Goal: Communication & Community: Answer question/provide support

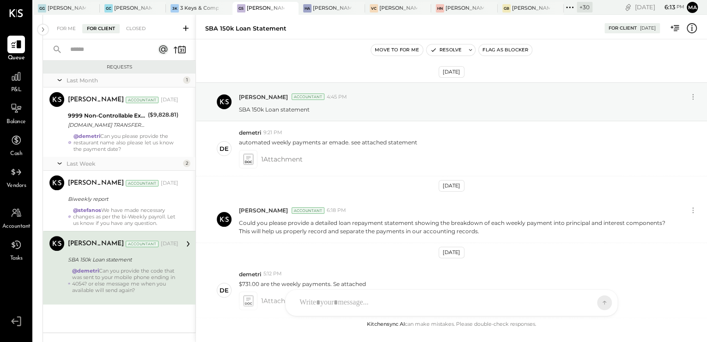
scroll to position [925, 0]
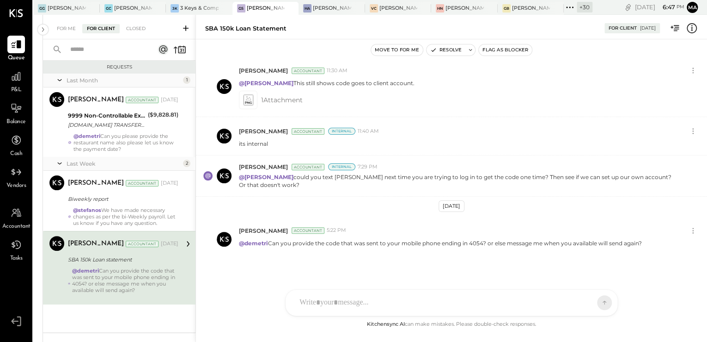
drag, startPoint x: 141, startPoint y: 277, endPoint x: 189, endPoint y: 61, distance: 221.6
click at [141, 277] on div "@demetri Can you provide the code that was sent to your mobile phone ending in …" at bounding box center [125, 283] width 106 height 32
click at [498, 48] on button "Flag as Blocker" at bounding box center [505, 49] width 53 height 11
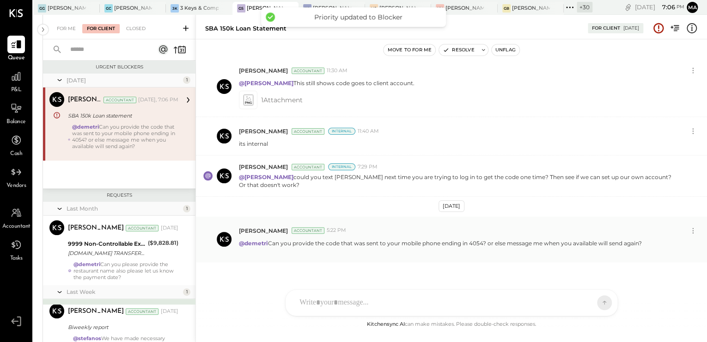
scroll to position [926, 0]
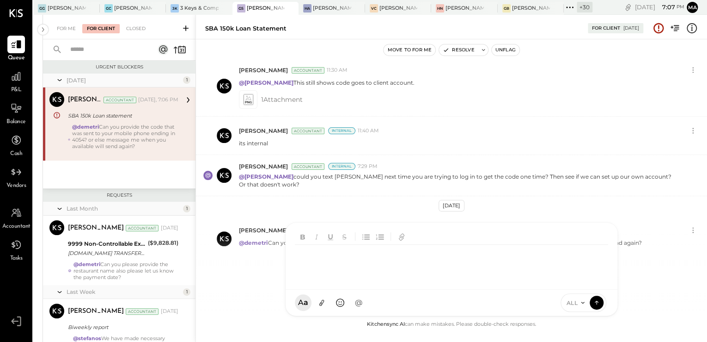
click at [339, 307] on div "D [PERSON_NAME] S [PERSON_NAME] [PERSON_NAME] [PERSON_NAME] MG [PERSON_NAME] AR…" at bounding box center [451, 269] width 333 height 94
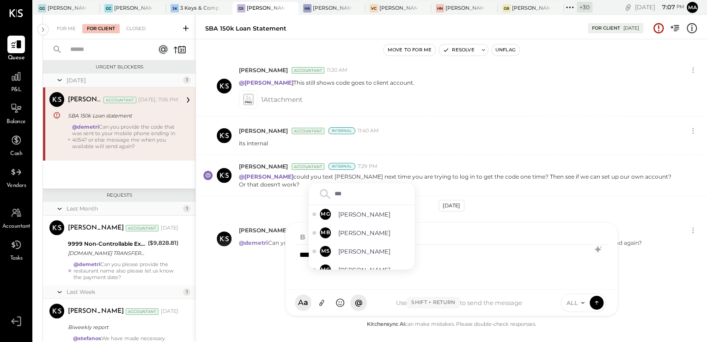
type input "****"
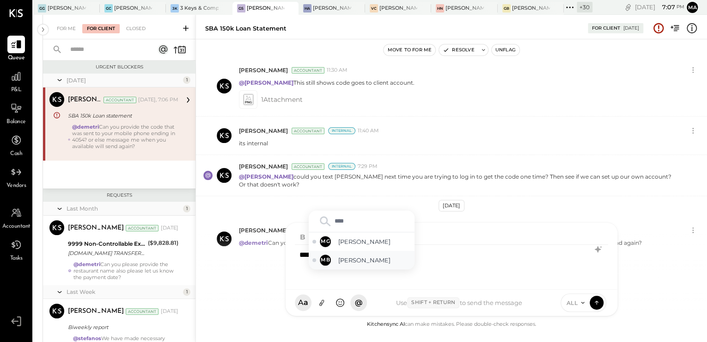
click at [370, 263] on span "[PERSON_NAME]" at bounding box center [374, 260] width 73 height 9
click at [574, 299] on span "ALL" at bounding box center [573, 303] width 12 height 8
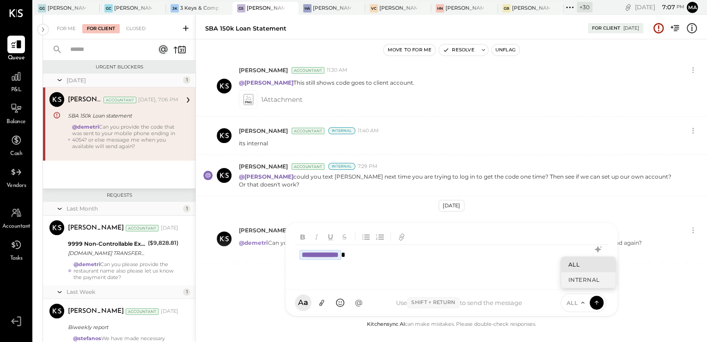
click at [582, 283] on div "INTERNAL" at bounding box center [588, 279] width 55 height 15
click at [591, 301] on button at bounding box center [597, 302] width 14 height 14
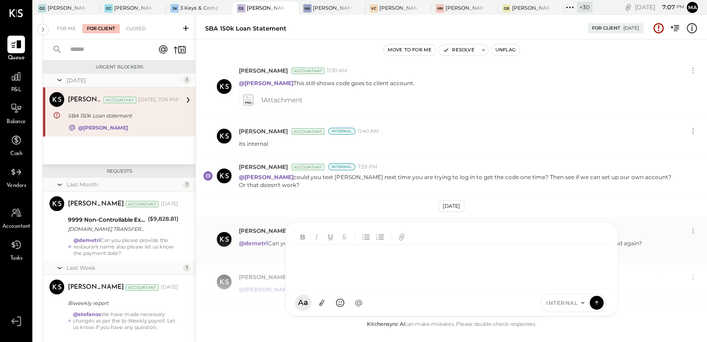
scroll to position [964, 0]
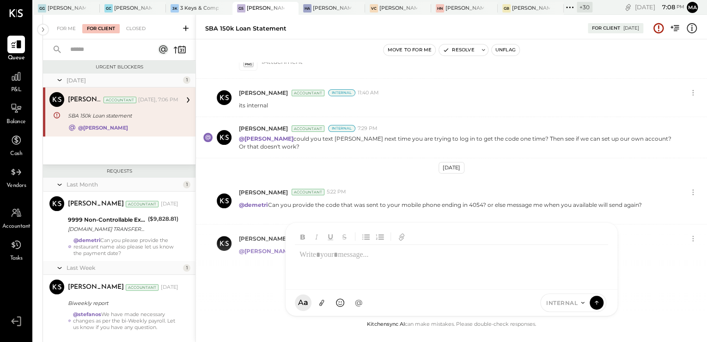
click at [190, 29] on icon at bounding box center [185, 28] width 9 height 9
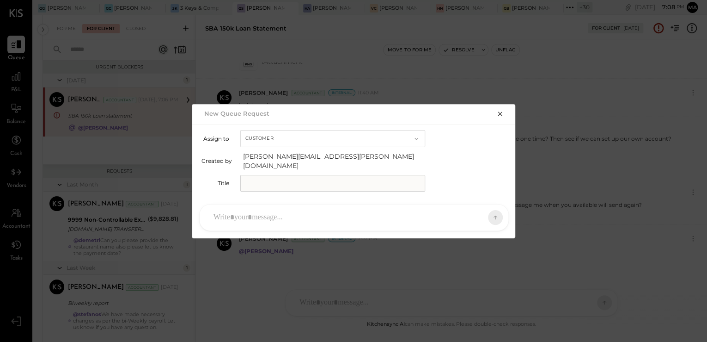
click at [271, 181] on input "text" at bounding box center [332, 183] width 185 height 17
type input "**********"
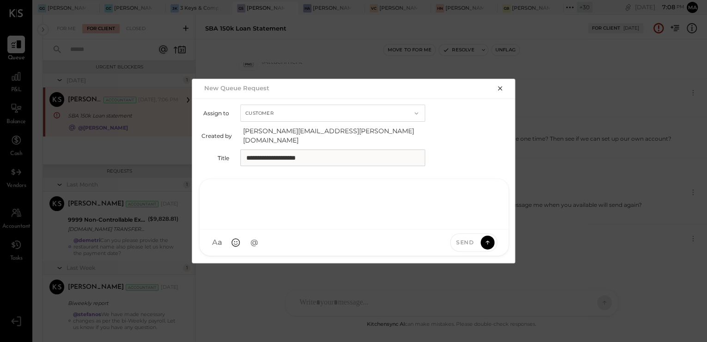
click at [270, 210] on div at bounding box center [354, 202] width 290 height 37
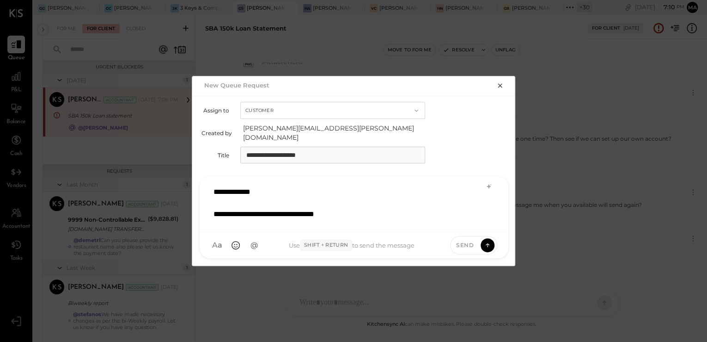
click at [409, 215] on div "**********" at bounding box center [343, 214] width 258 height 11
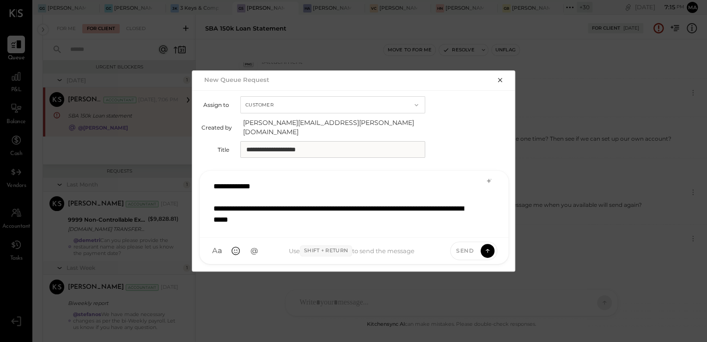
click at [338, 218] on div "**********" at bounding box center [343, 214] width 258 height 22
click at [486, 178] on icon at bounding box center [488, 180] width 7 height 7
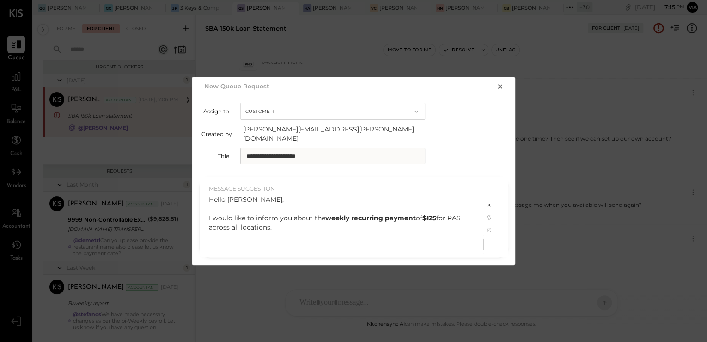
drag, startPoint x: 258, startPoint y: 152, endPoint x: 227, endPoint y: 151, distance: 31.5
click at [227, 151] on div "**********" at bounding box center [354, 155] width 305 height 17
type input "**********"
click at [490, 226] on icon at bounding box center [488, 229] width 7 height 7
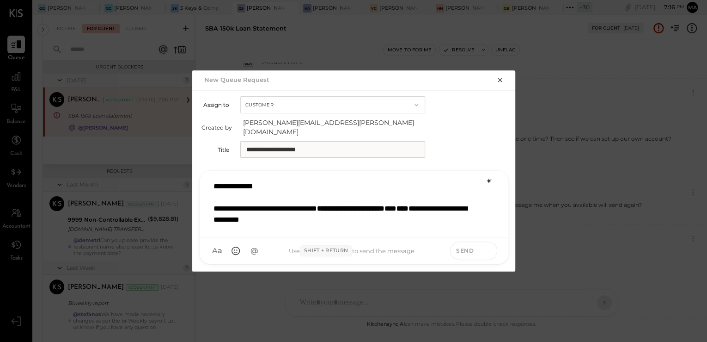
click at [488, 246] on icon at bounding box center [488, 250] width 8 height 9
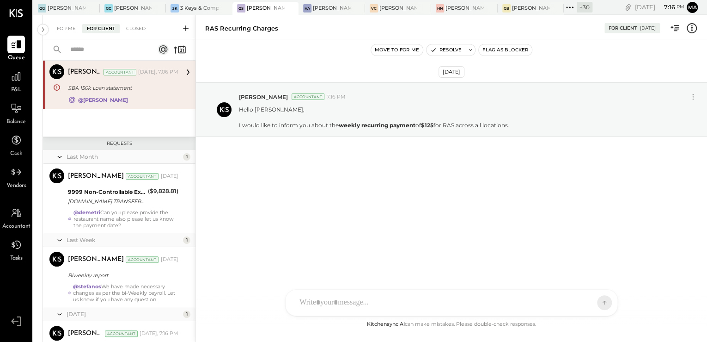
scroll to position [0, 0]
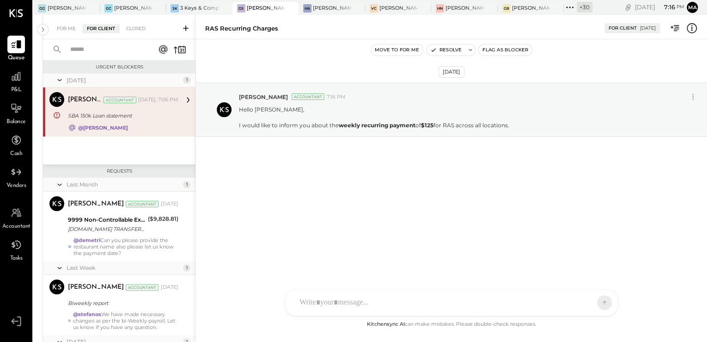
click at [118, 128] on strong "@[PERSON_NAME]" at bounding box center [103, 127] width 50 height 6
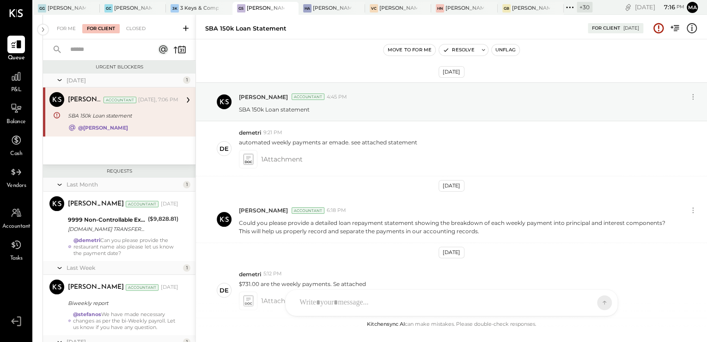
scroll to position [964, 0]
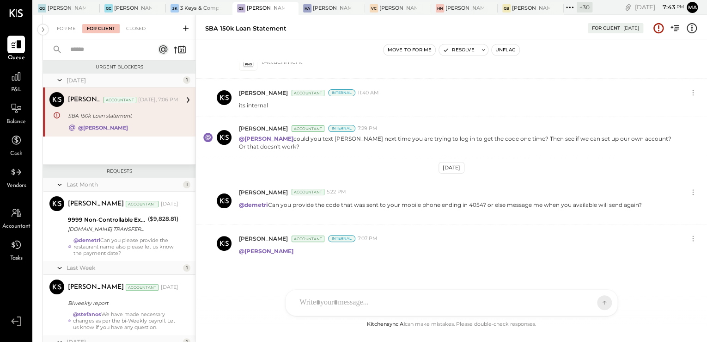
click at [78, 121] on div "SBA 150k Loan statement" at bounding box center [122, 115] width 108 height 11
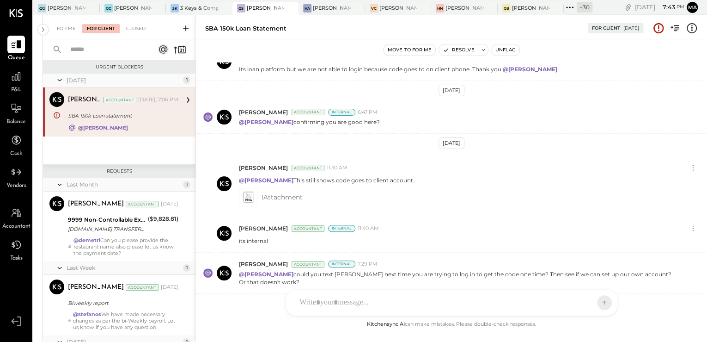
scroll to position [816, 0]
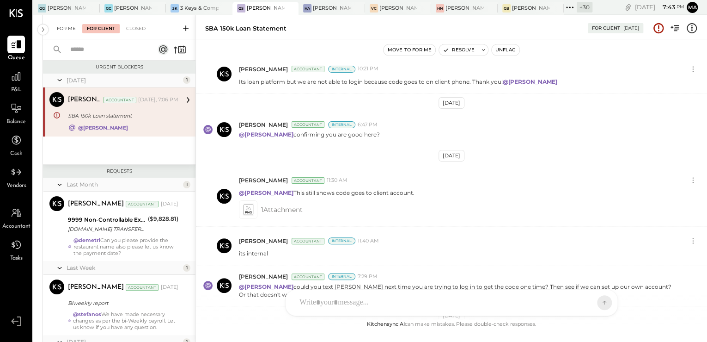
click at [72, 33] on div "For Me" at bounding box center [66, 28] width 28 height 9
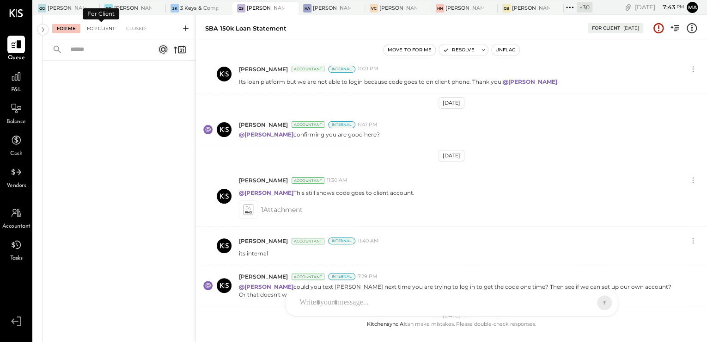
click at [89, 26] on div "For Client" at bounding box center [100, 28] width 37 height 9
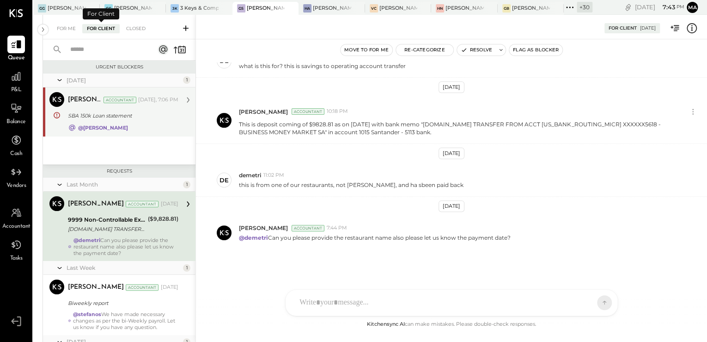
scroll to position [97, 0]
click at [97, 133] on div "[PERSON_NAME] Accountant [PERSON_NAME] Accountant [DATE], 7:06 PM SBA 150k Loan…" at bounding box center [119, 111] width 153 height 49
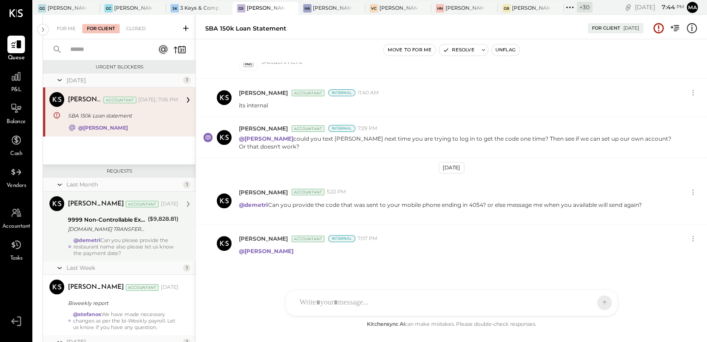
click at [128, 246] on div "@demetri Can you please provide the restaurant name also please let us know the…" at bounding box center [126, 246] width 105 height 19
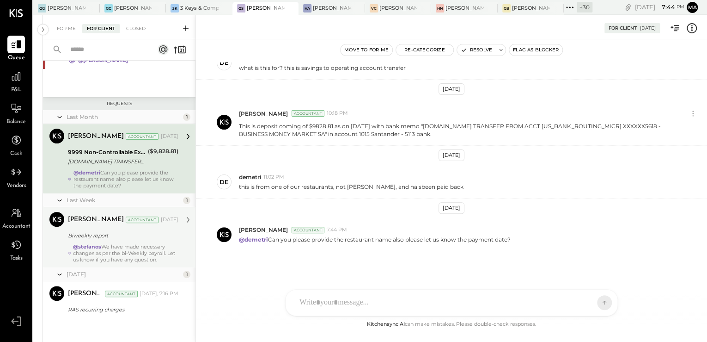
scroll to position [73, 0]
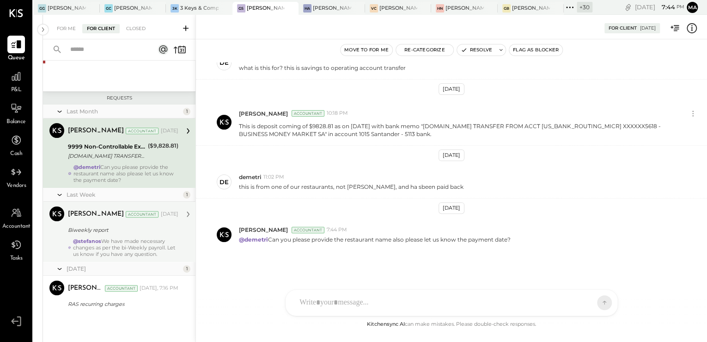
click at [120, 251] on div "@[PERSON_NAME] We have made necessary changes as per the bi-Weekly payroll. Let…" at bounding box center [125, 247] width 105 height 19
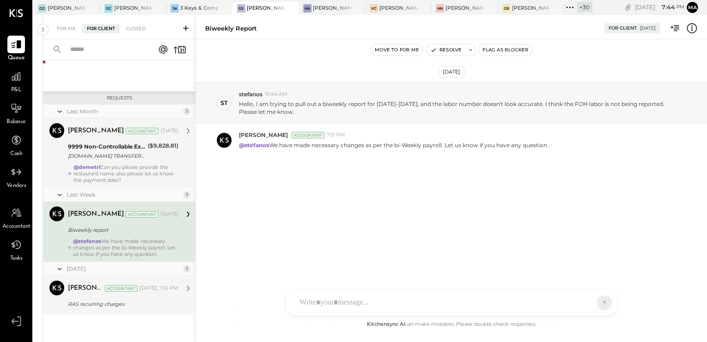
click at [90, 290] on div "[PERSON_NAME]" at bounding box center [85, 287] width 35 height 9
